Goal: Task Accomplishment & Management: Use online tool/utility

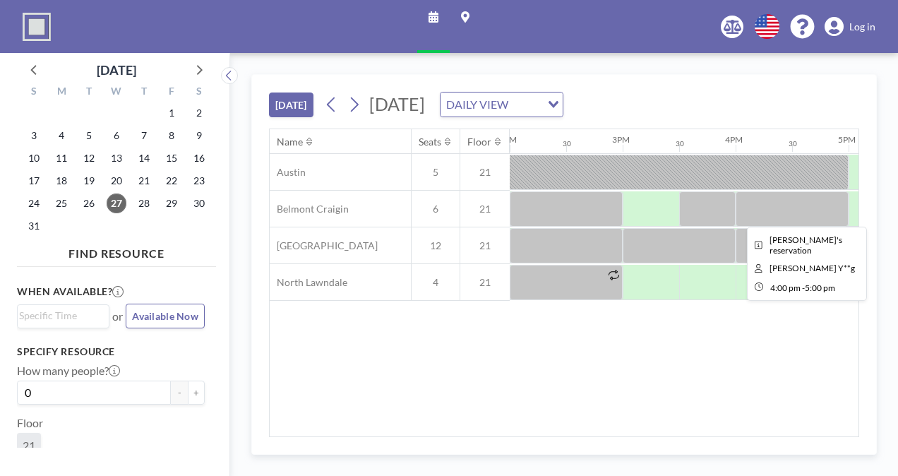
scroll to position [0, 1591]
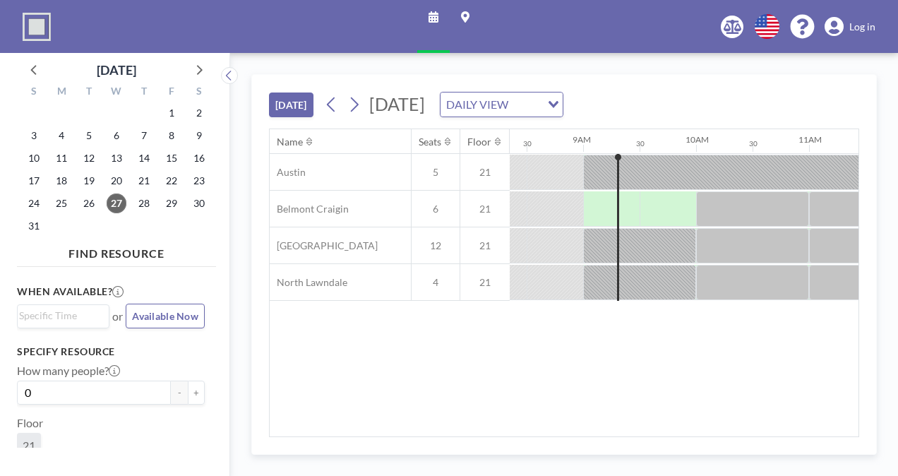
scroll to position [0, 960]
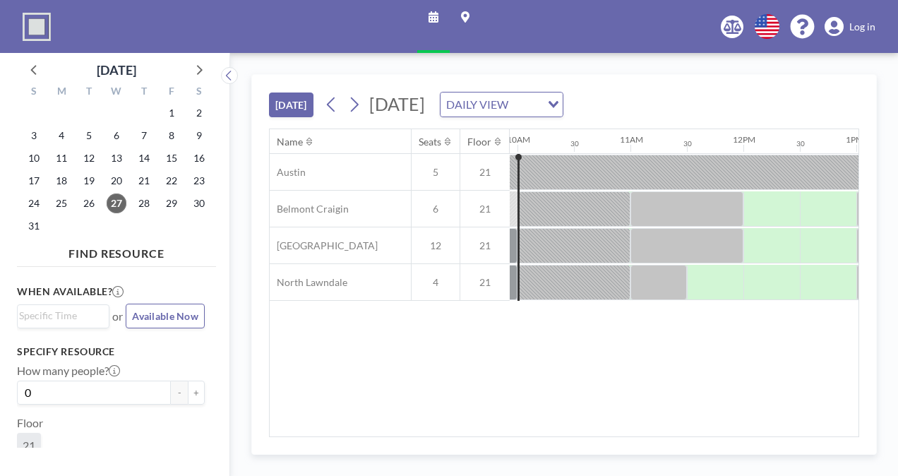
scroll to position [0, 1155]
